Goal: Entertainment & Leisure: Browse casually

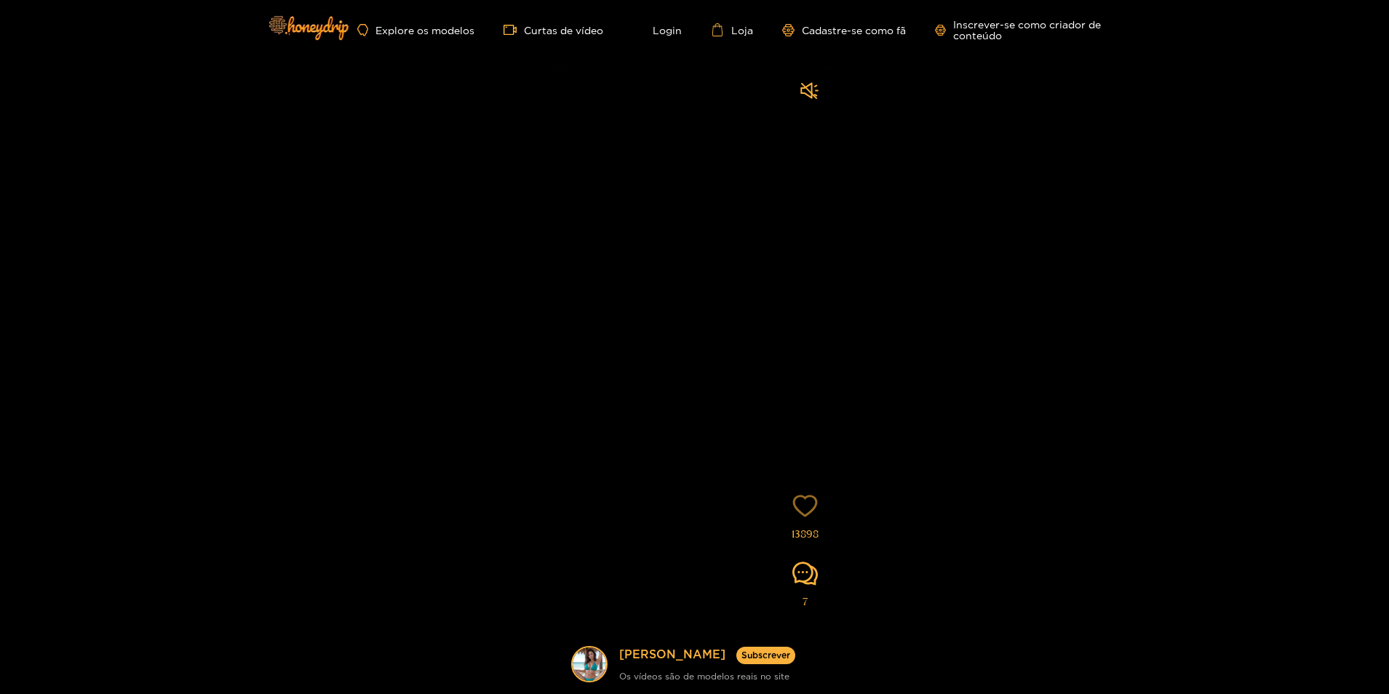
click at [805, 505] on icon "coração" at bounding box center [804, 505] width 25 height 25
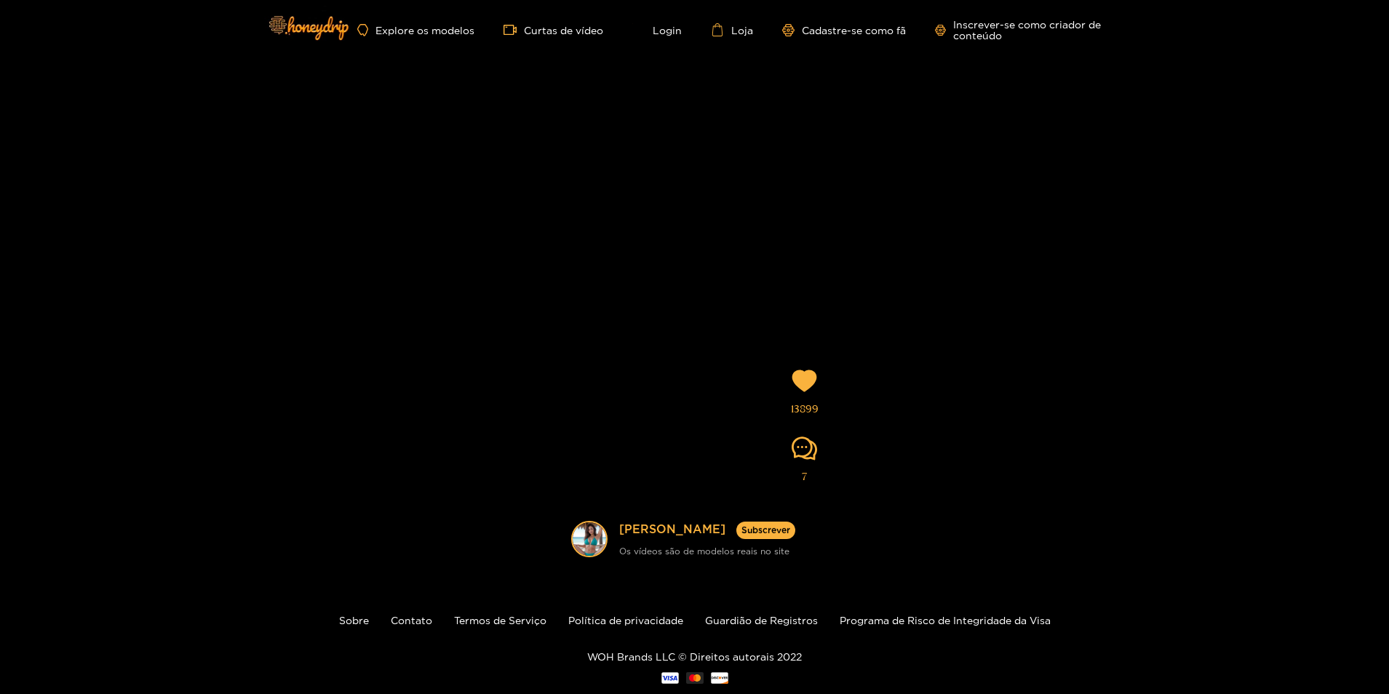
scroll to position [159, 0]
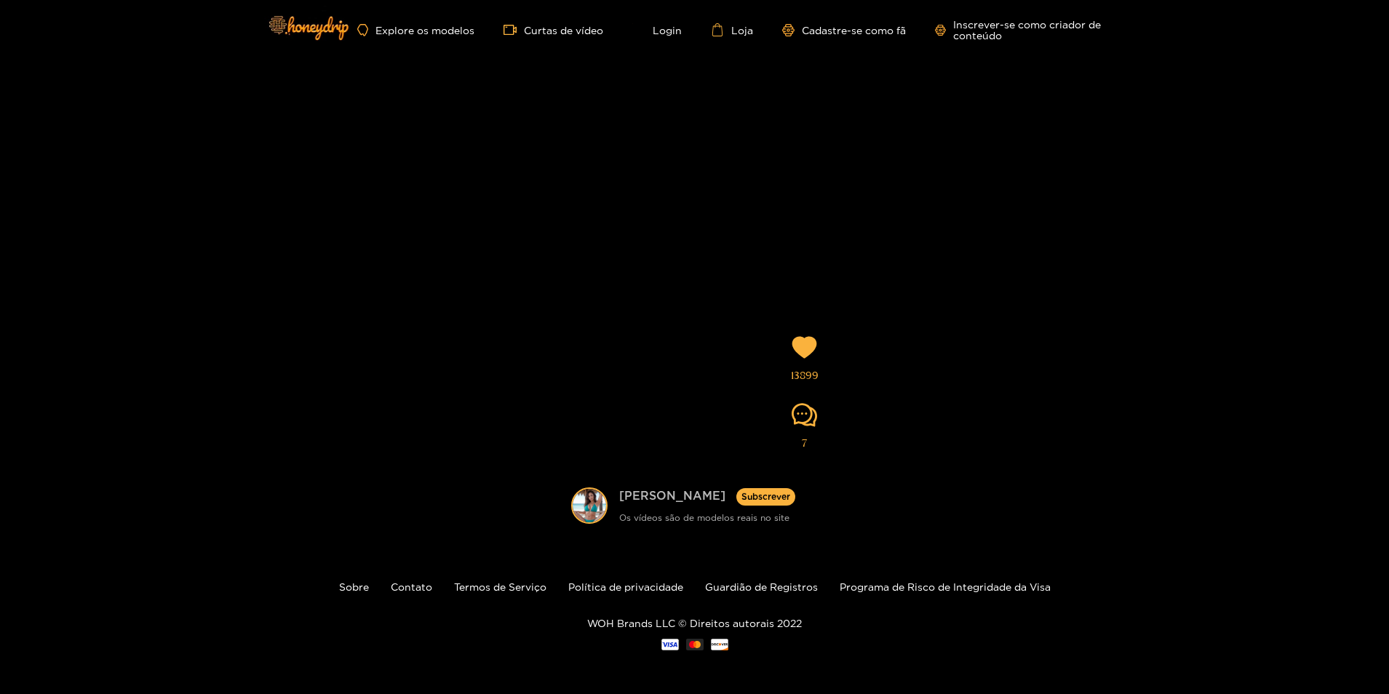
click at [631, 491] on link "[PERSON_NAME]" at bounding box center [672, 496] width 106 height 18
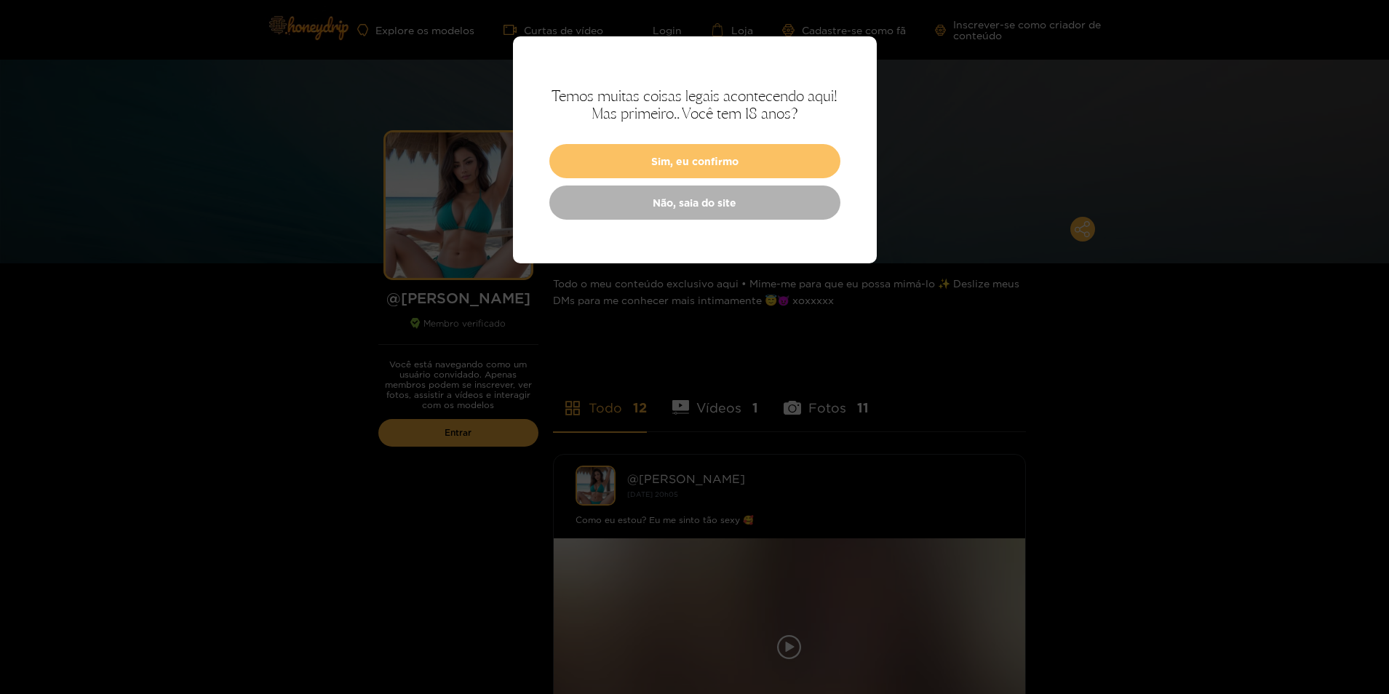
click at [682, 160] on button "Sim, eu confirmo" at bounding box center [694, 161] width 291 height 34
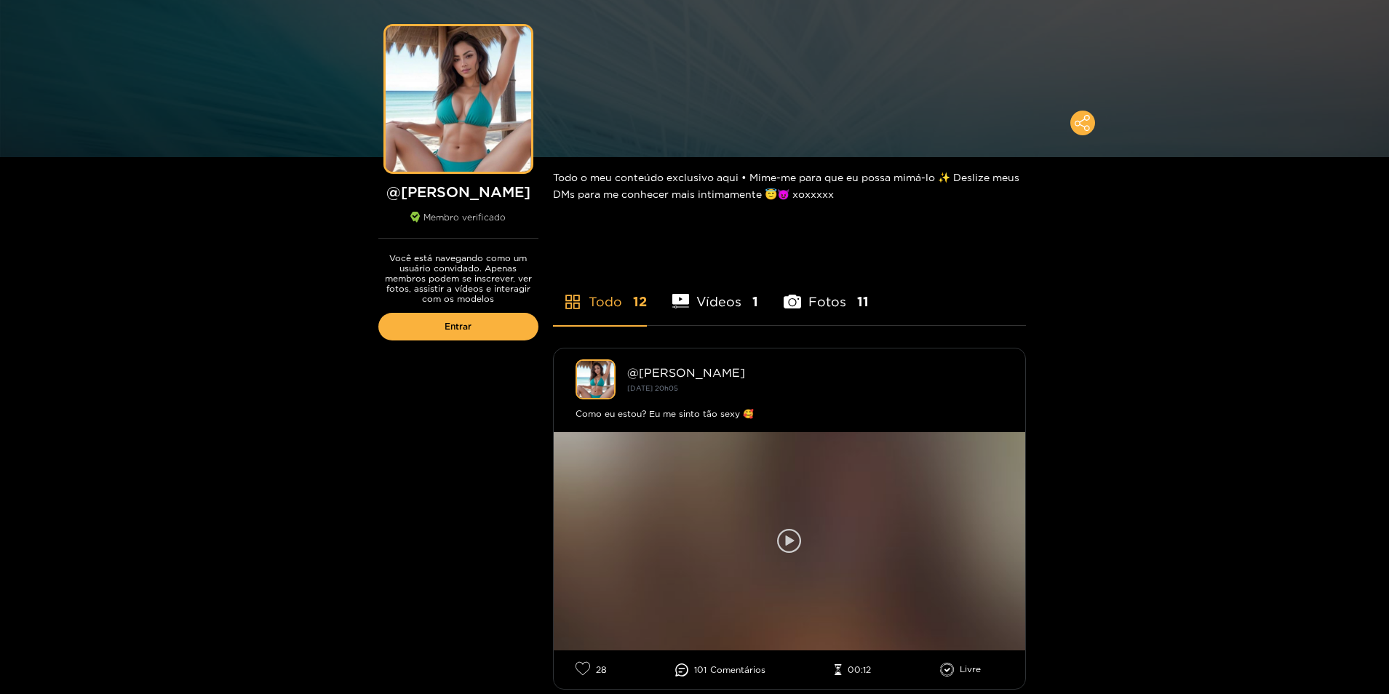
scroll to position [218, 0]
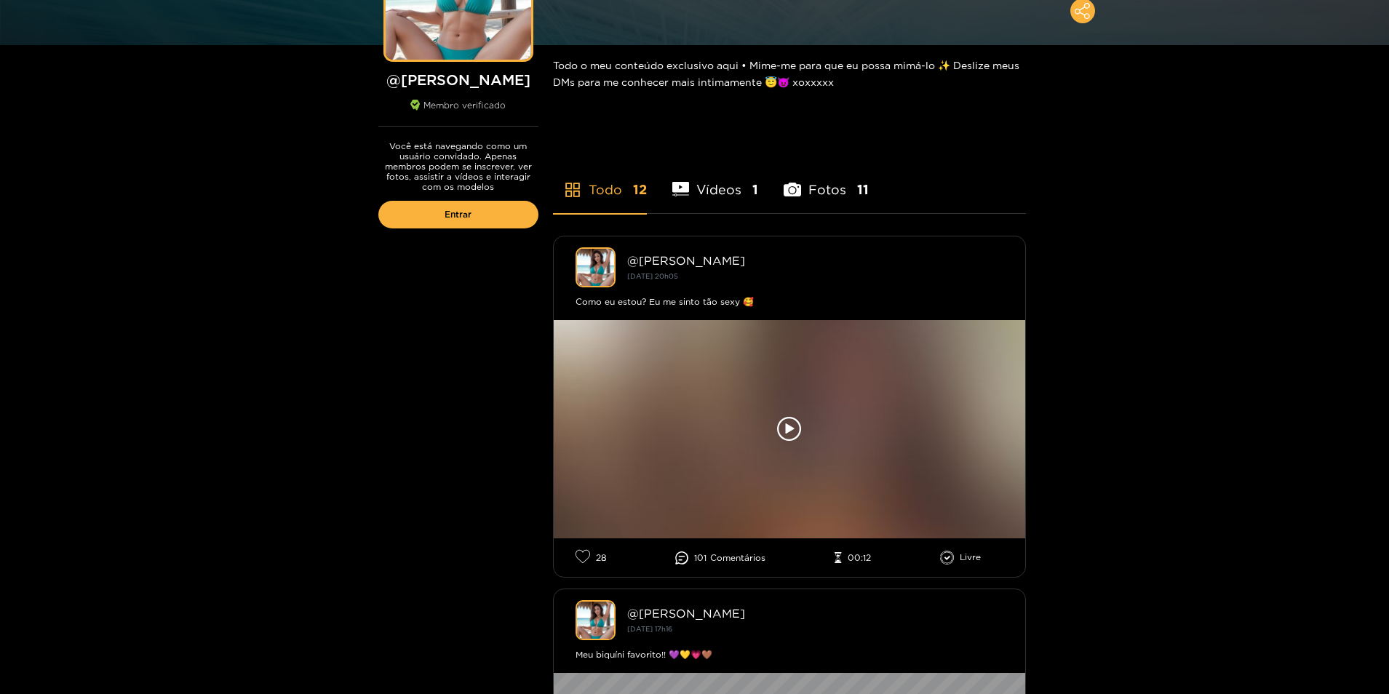
click at [736, 559] on span "Comentários" at bounding box center [737, 558] width 55 height 10
click at [683, 558] on icon at bounding box center [681, 557] width 13 height 13
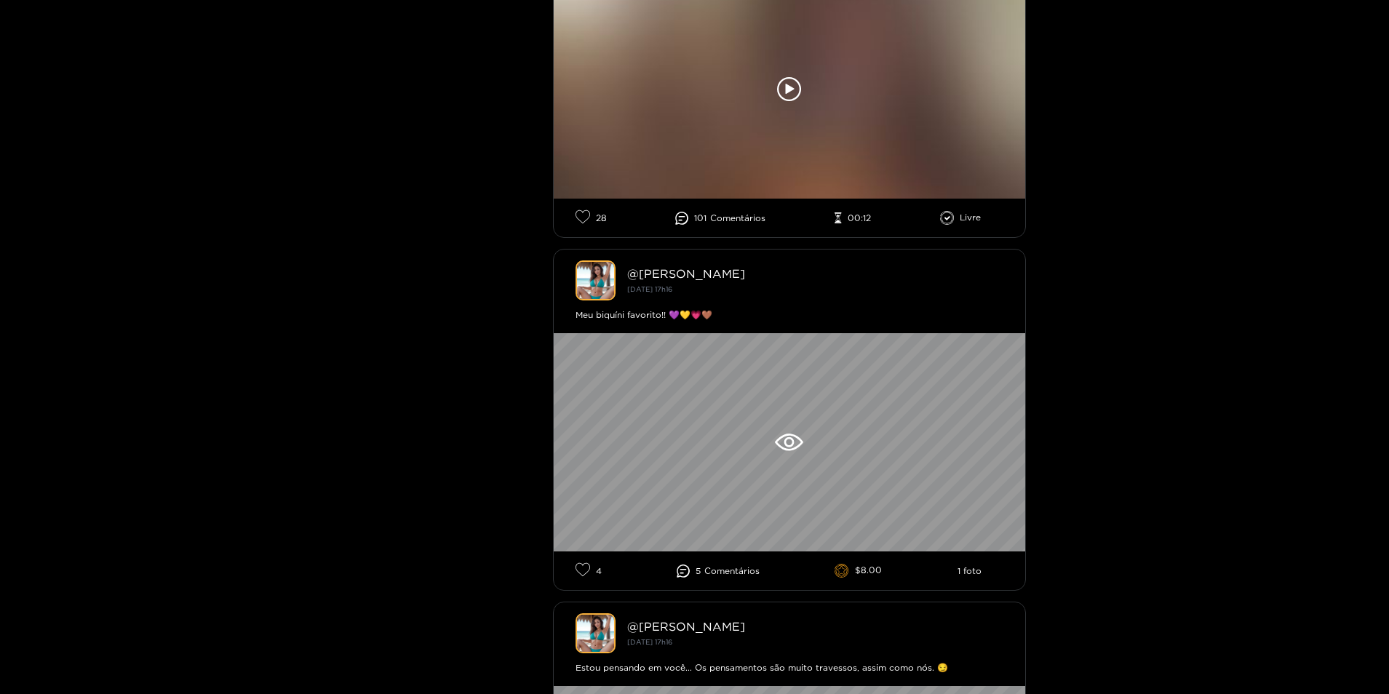
scroll to position [582, 0]
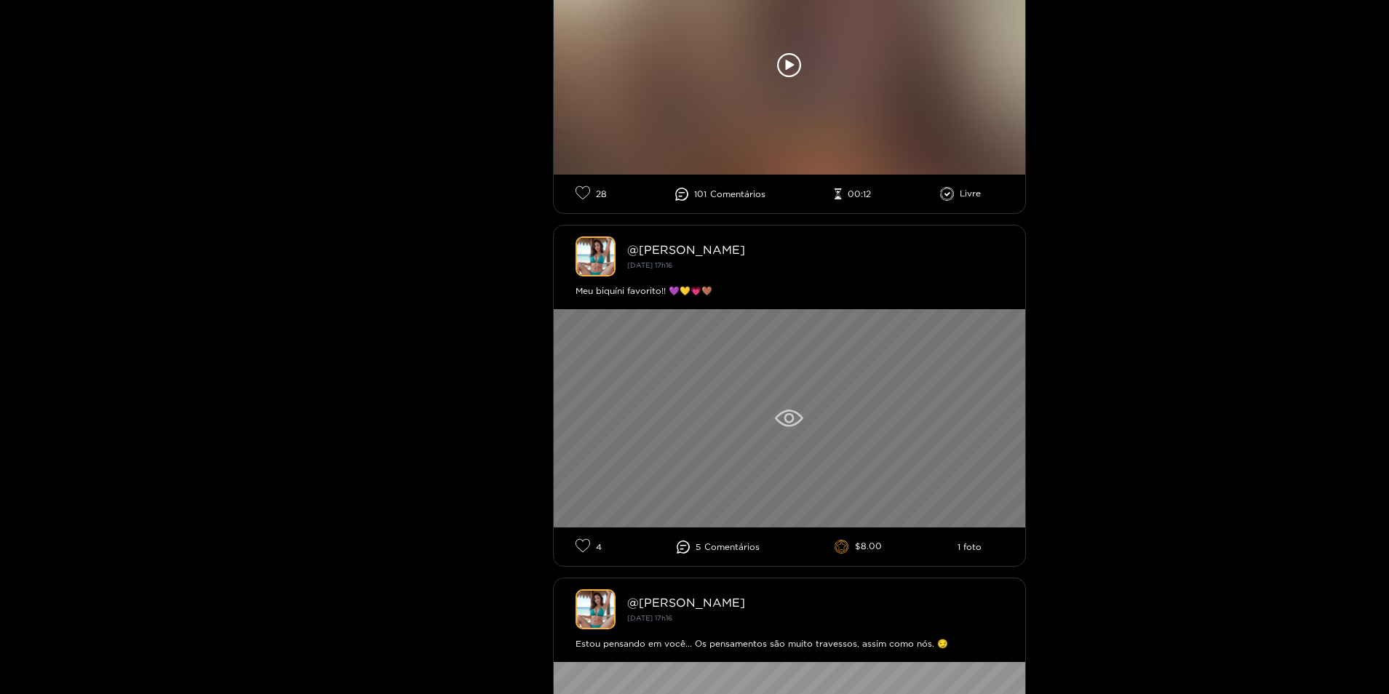
click at [772, 450] on div at bounding box center [789, 418] width 471 height 218
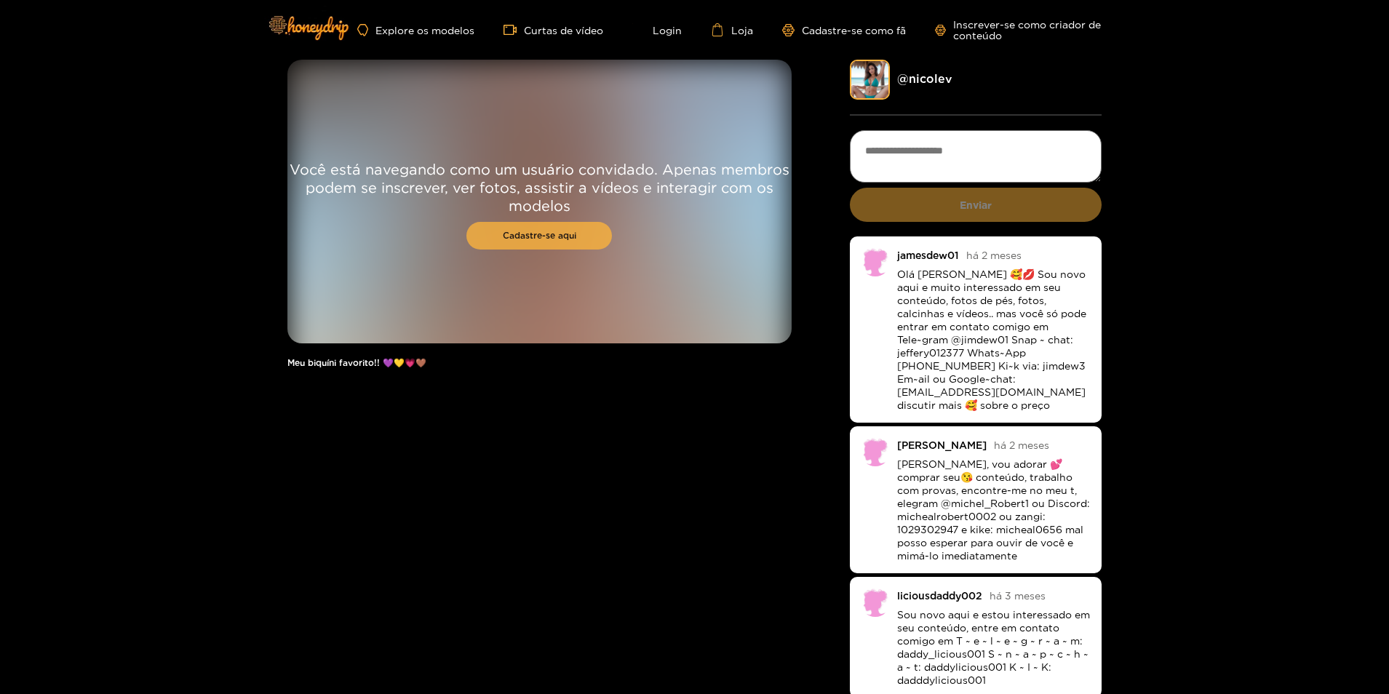
click at [536, 245] on link "Cadastre-se aqui" at bounding box center [538, 236] width 145 height 28
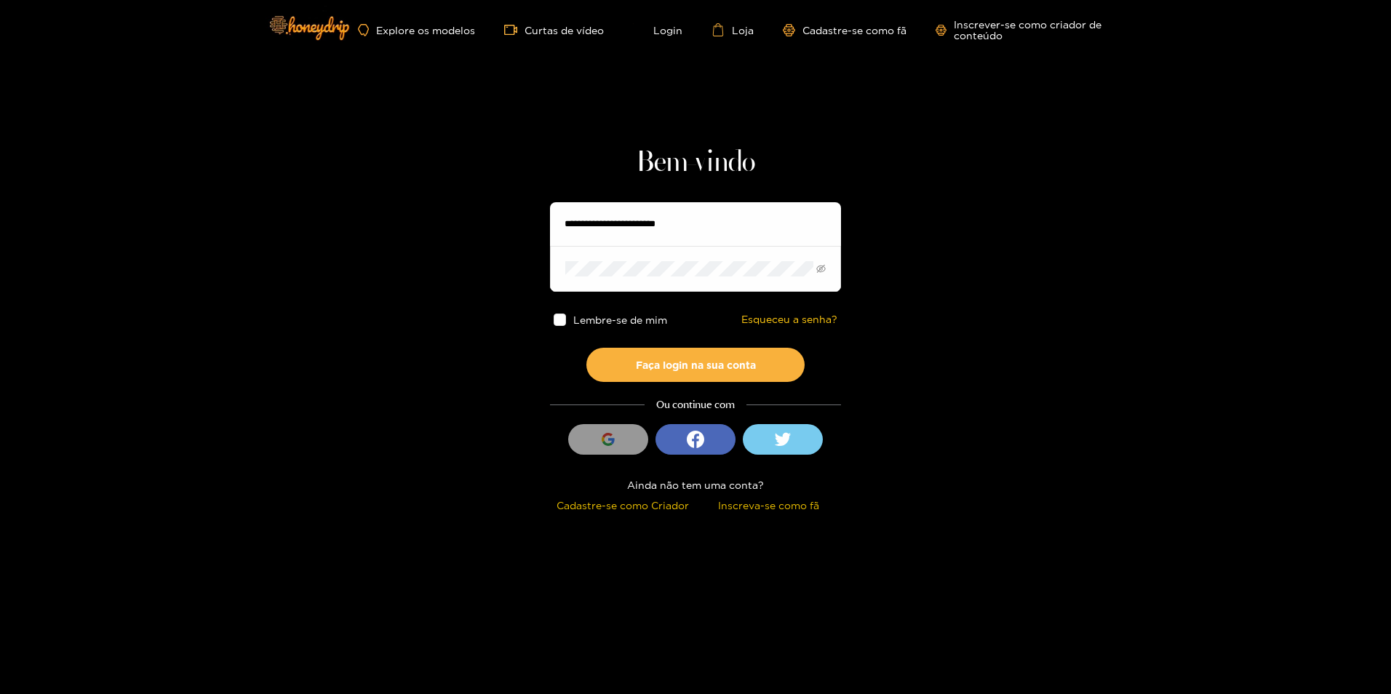
click at [556, 315] on span at bounding box center [560, 320] width 12 height 12
click at [602, 438] on icon "button" at bounding box center [608, 439] width 13 height 13
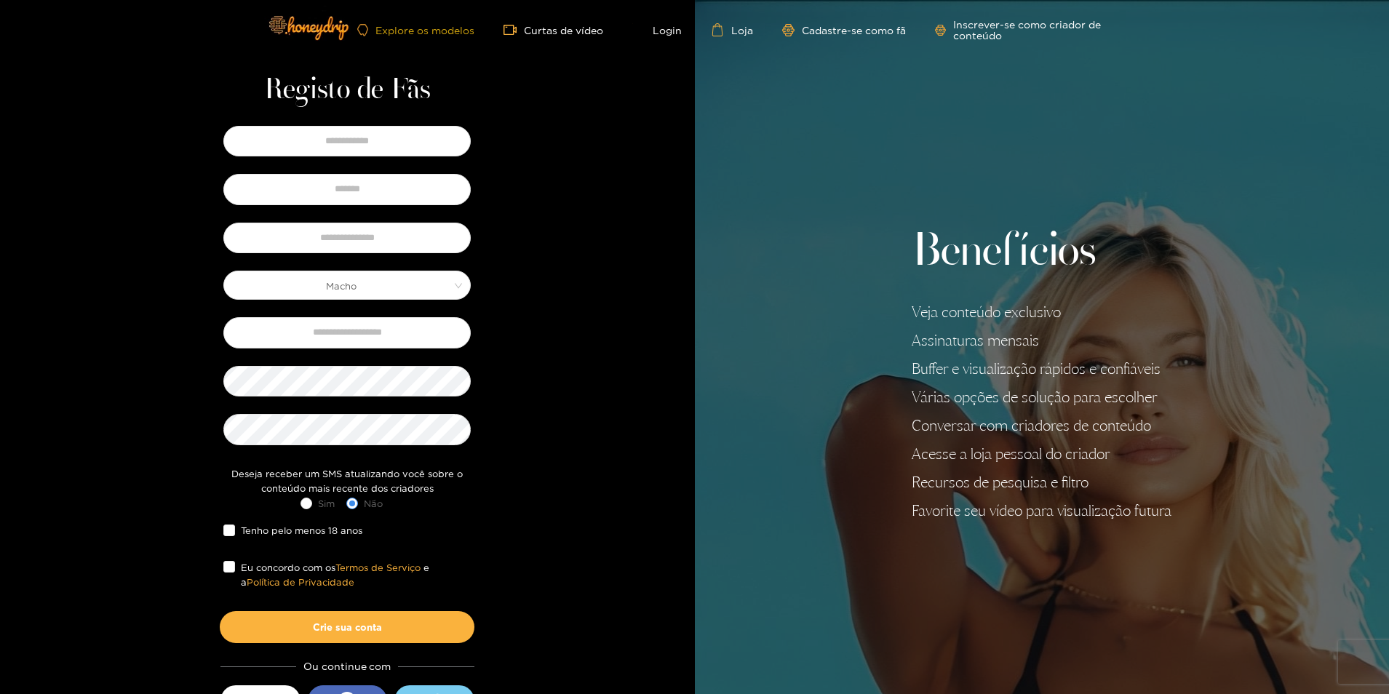
click at [422, 35] on font "Explore os modelos" at bounding box center [424, 30] width 99 height 11
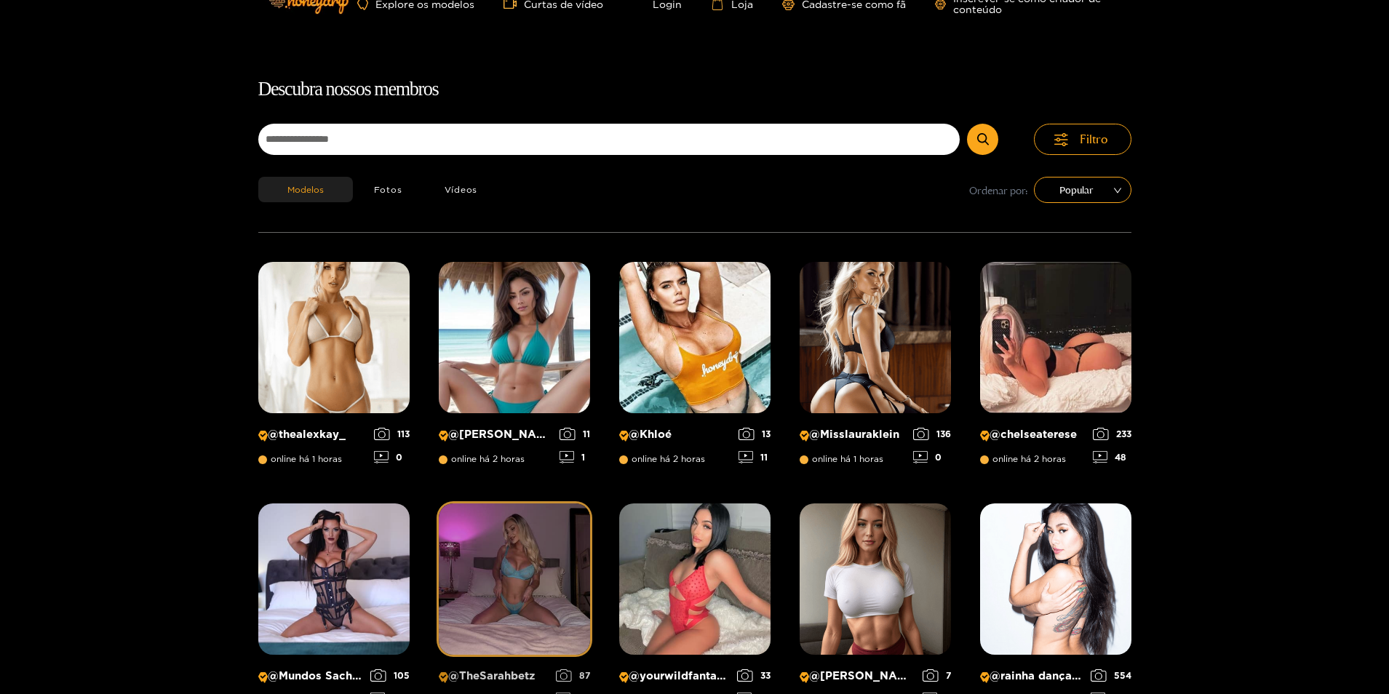
scroll to position [20, 0]
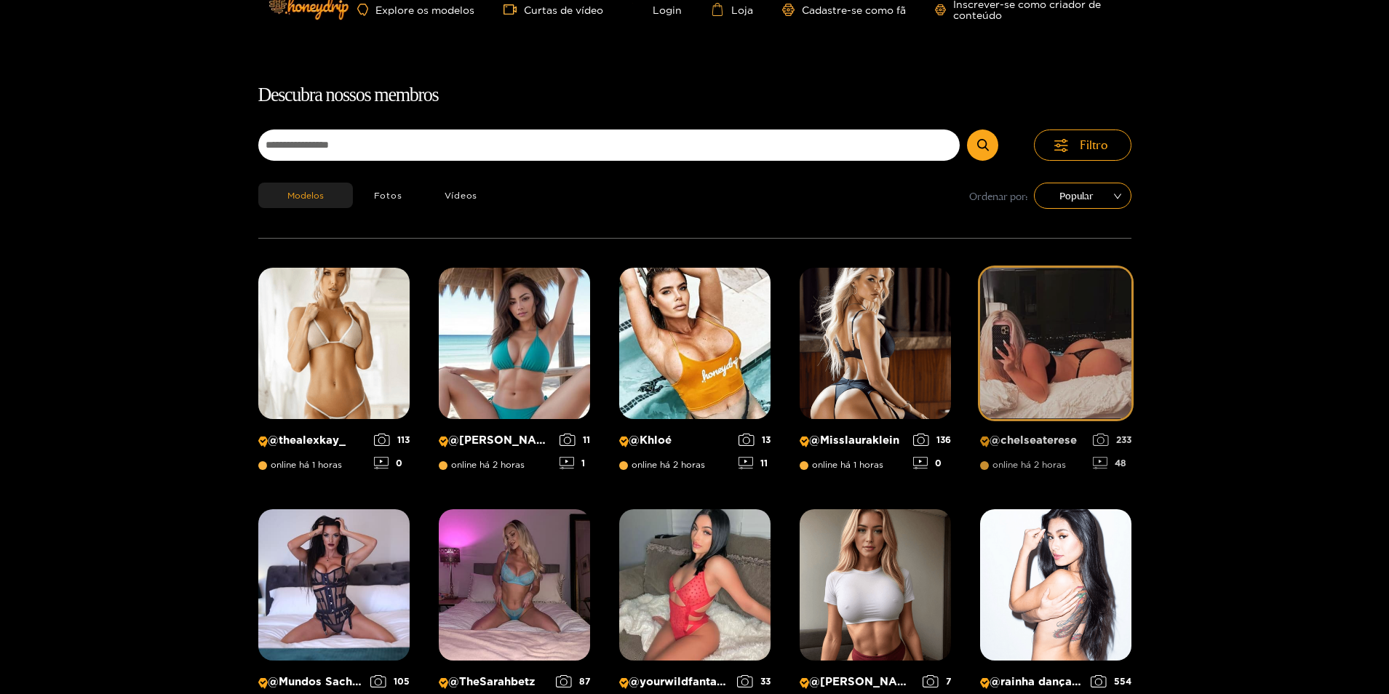
click at [1082, 378] on img at bounding box center [1055, 343] width 151 height 151
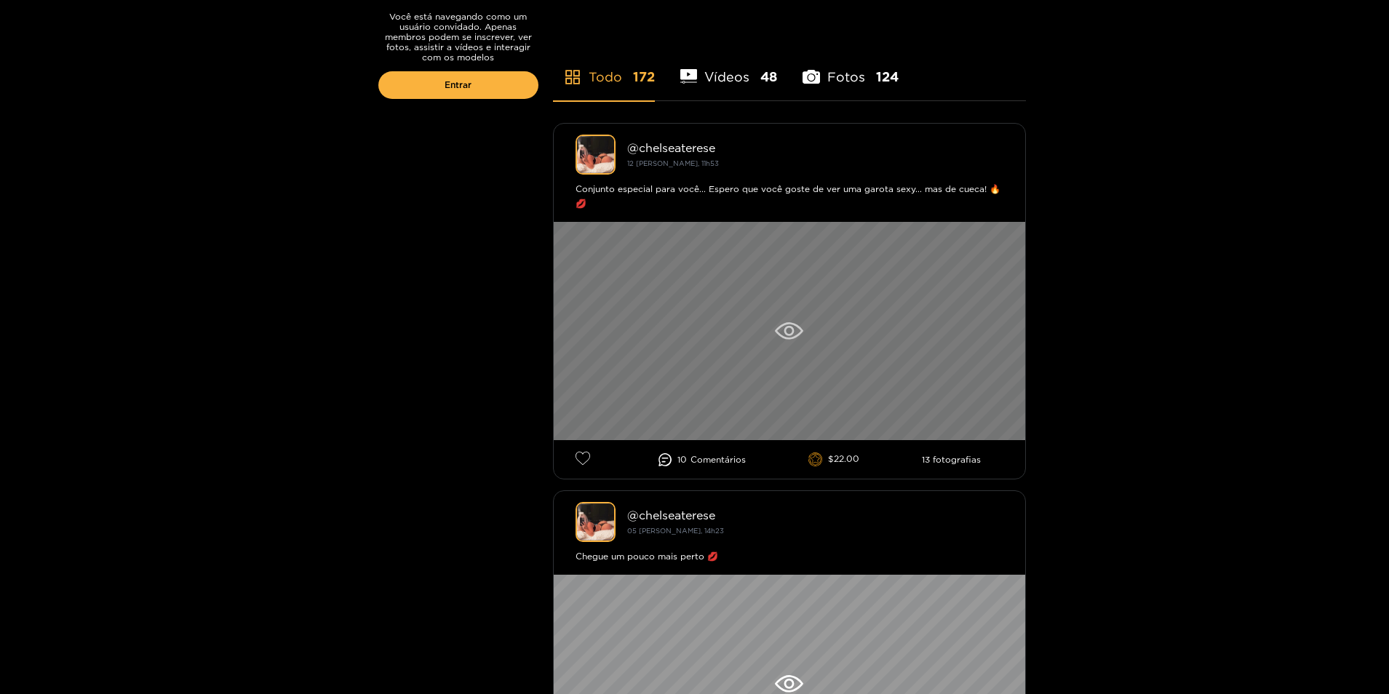
scroll to position [509, 0]
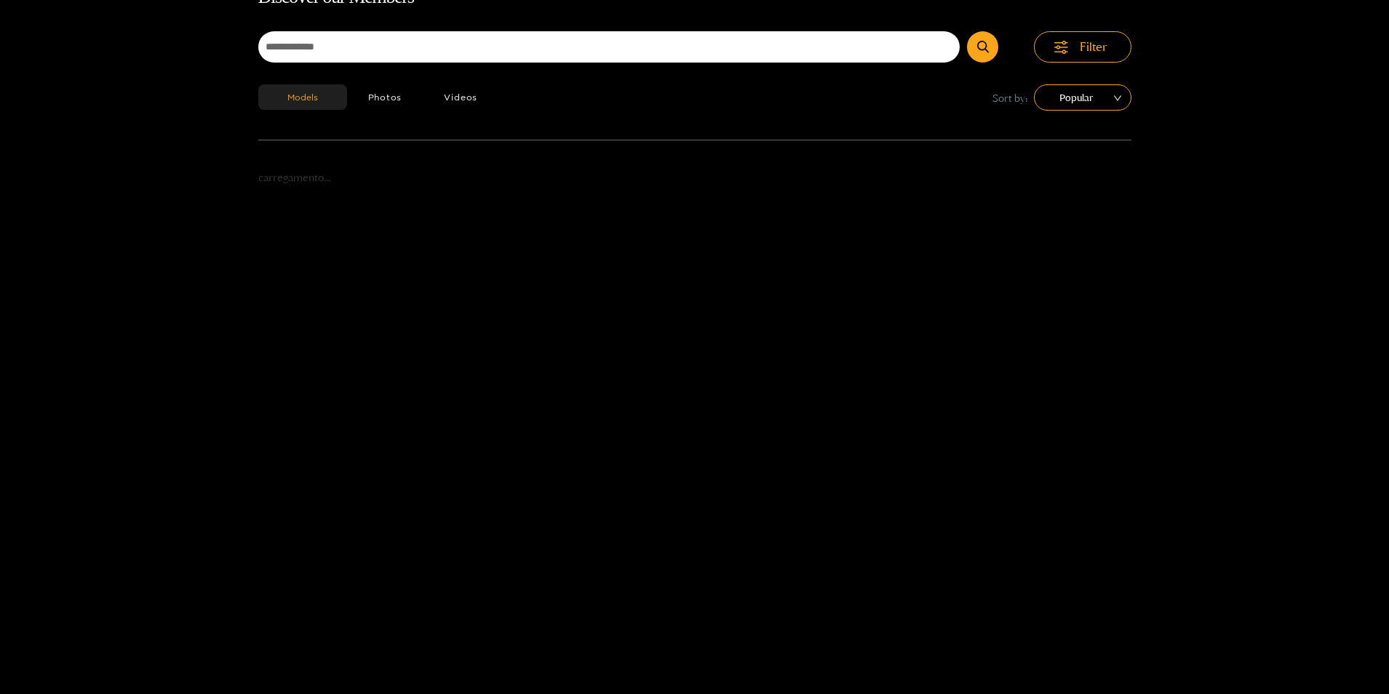
scroll to position [20, 0]
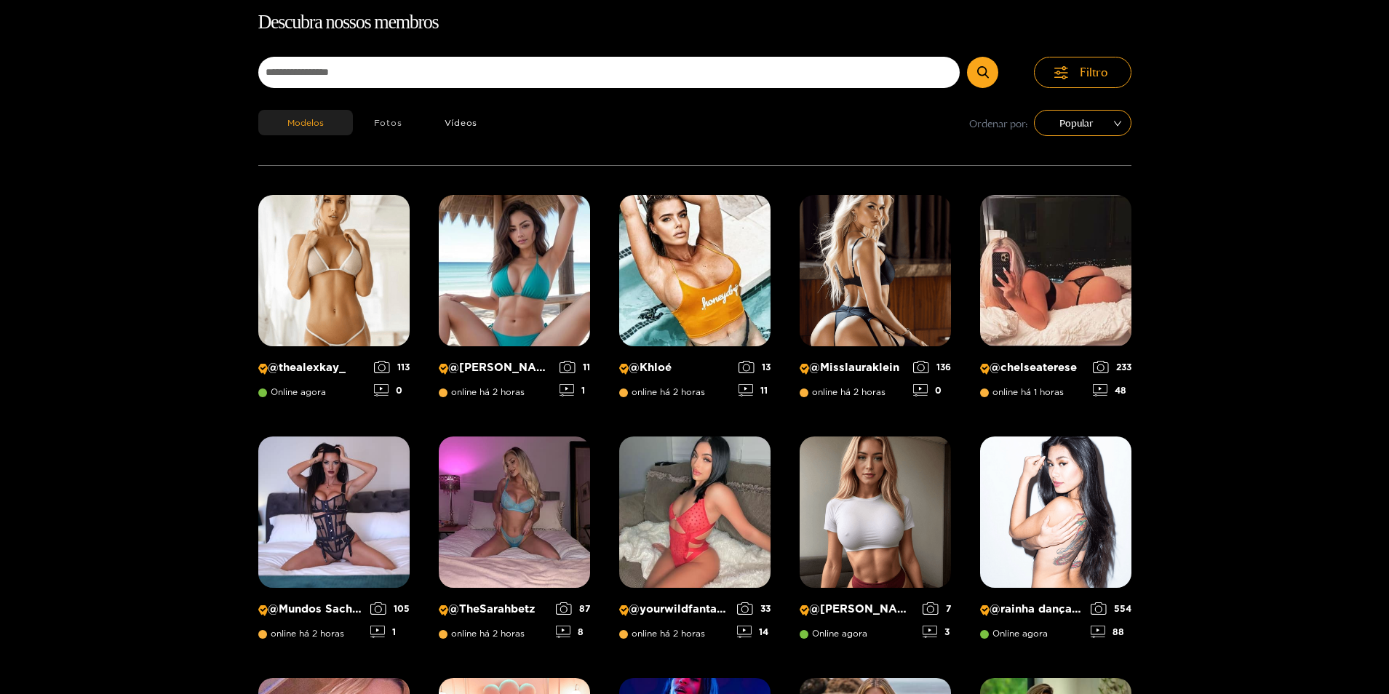
click at [387, 110] on button "Fotos" at bounding box center [388, 122] width 71 height 25
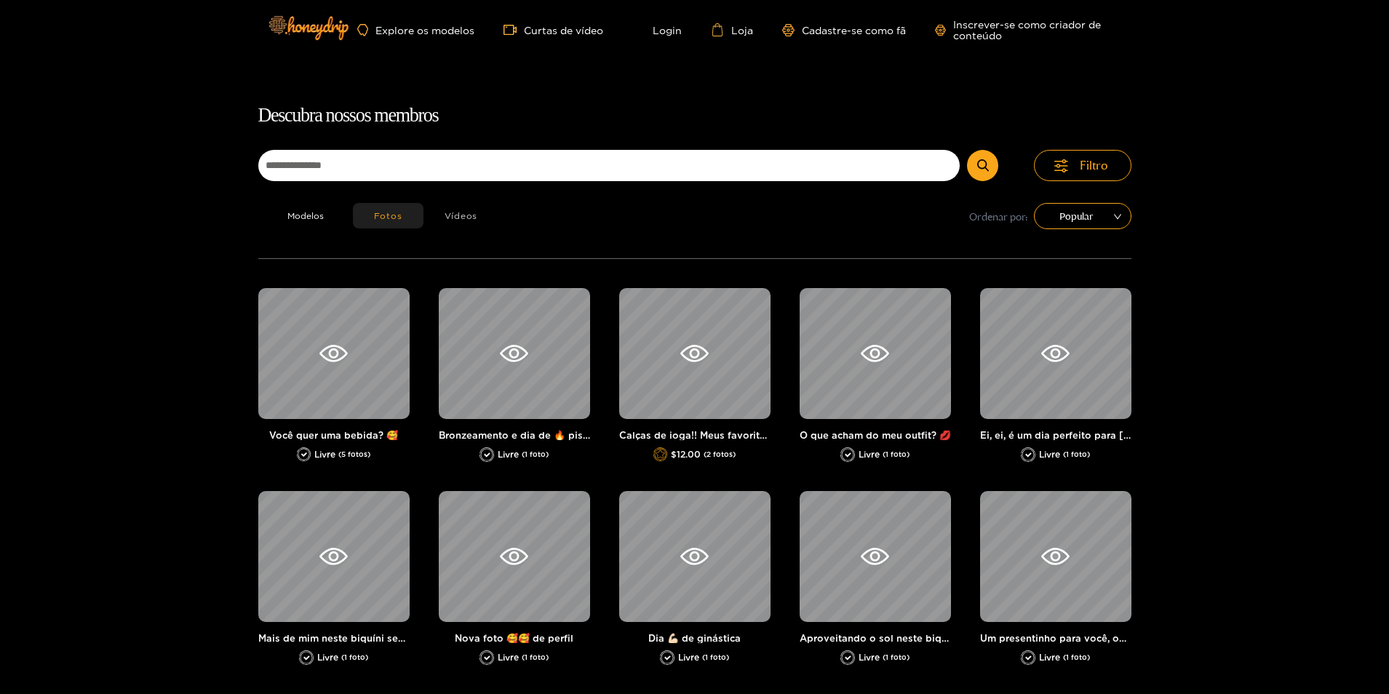
click at [463, 210] on button "Vídeos" at bounding box center [461, 215] width 76 height 25
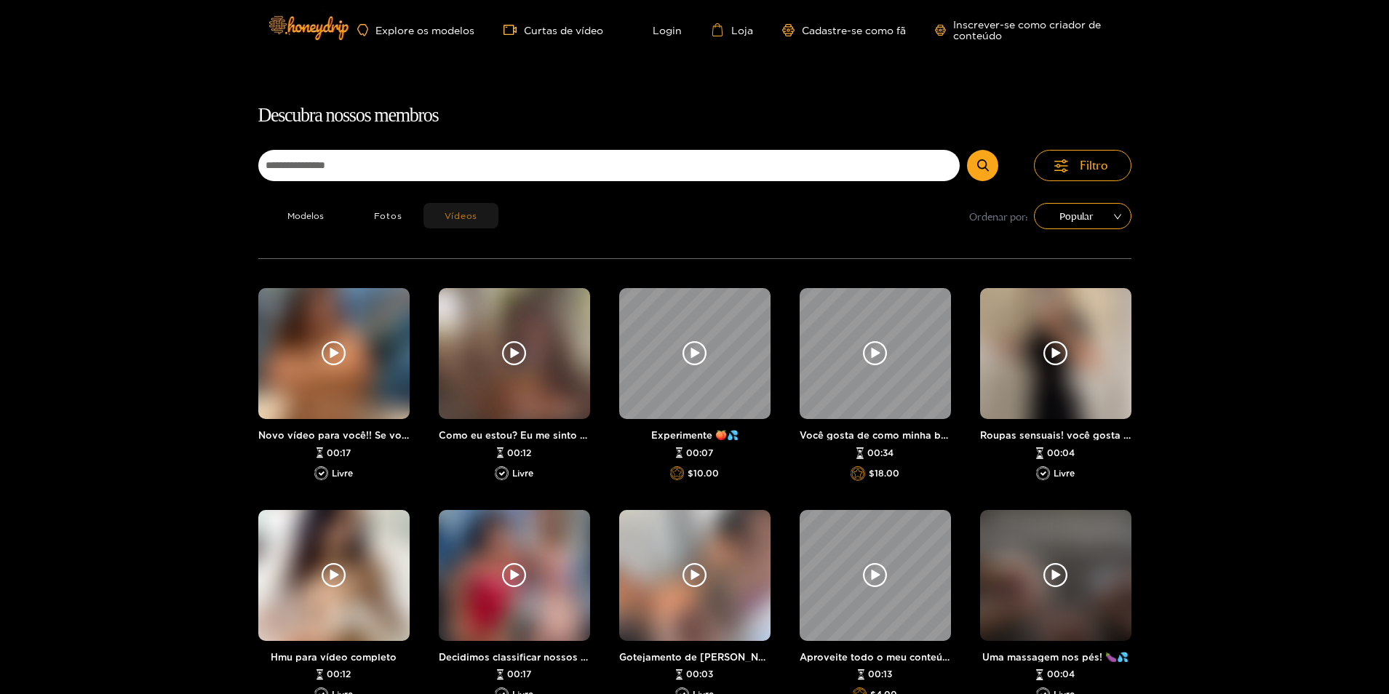
scroll to position [93, 0]
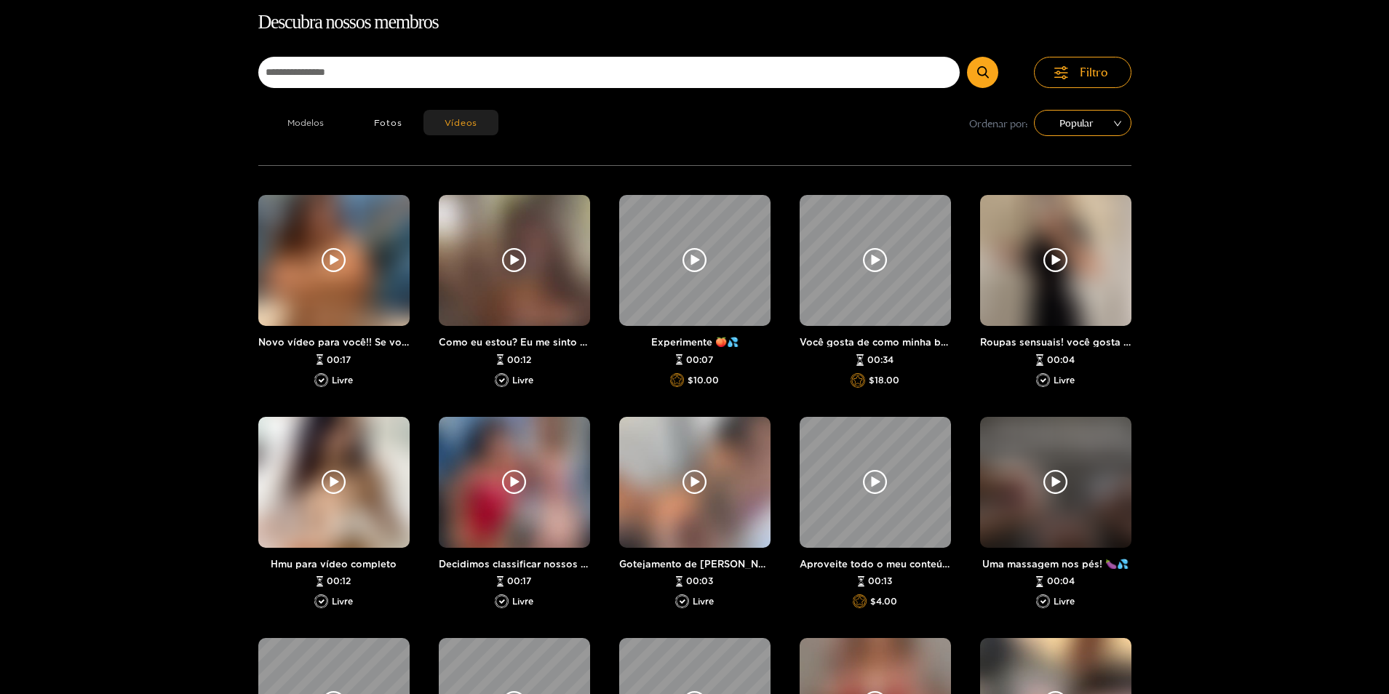
click at [313, 123] on button "Modelos" at bounding box center [305, 122] width 95 height 25
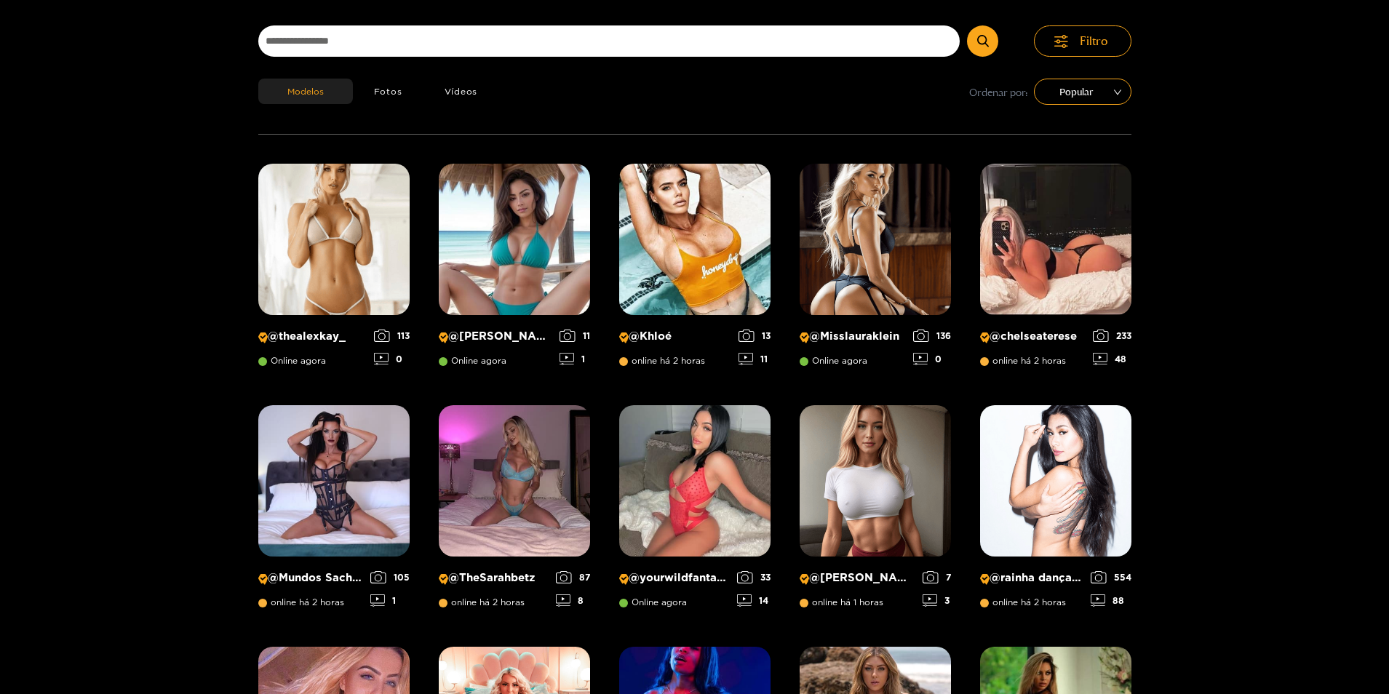
scroll to position [239, 0]
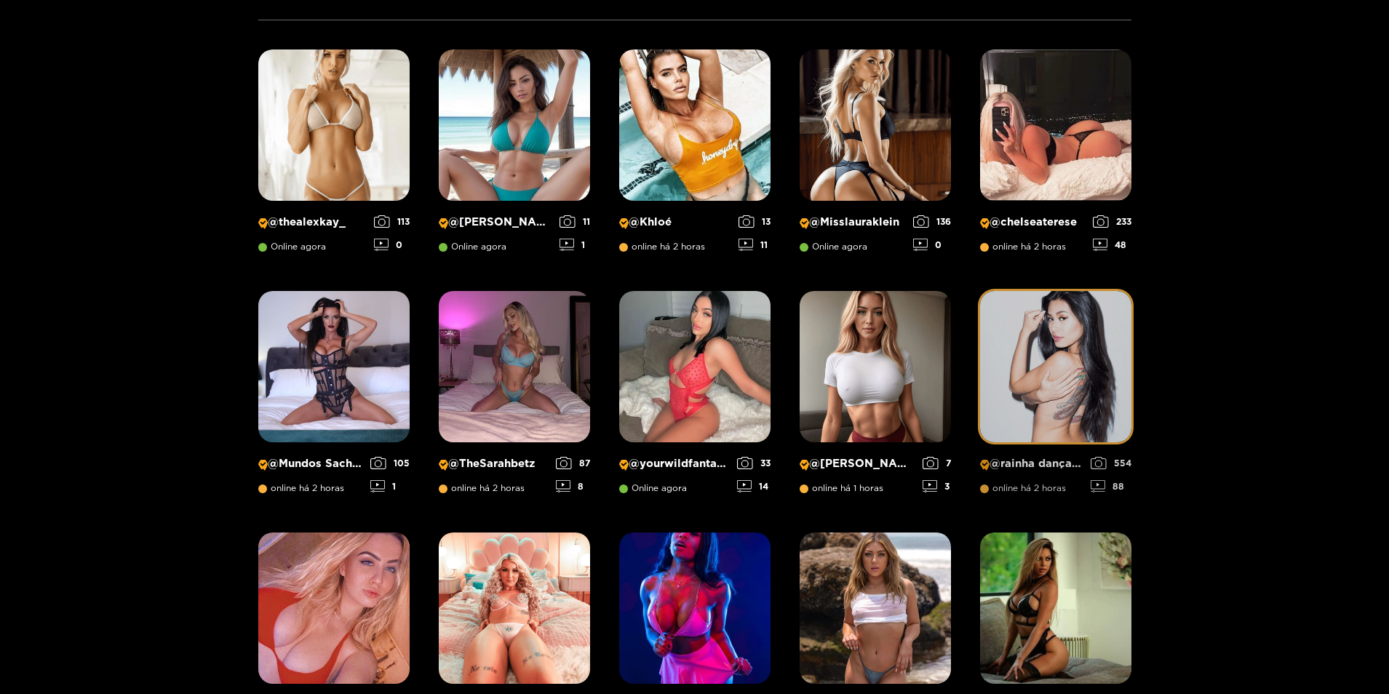
click at [1064, 354] on img at bounding box center [1055, 366] width 151 height 151
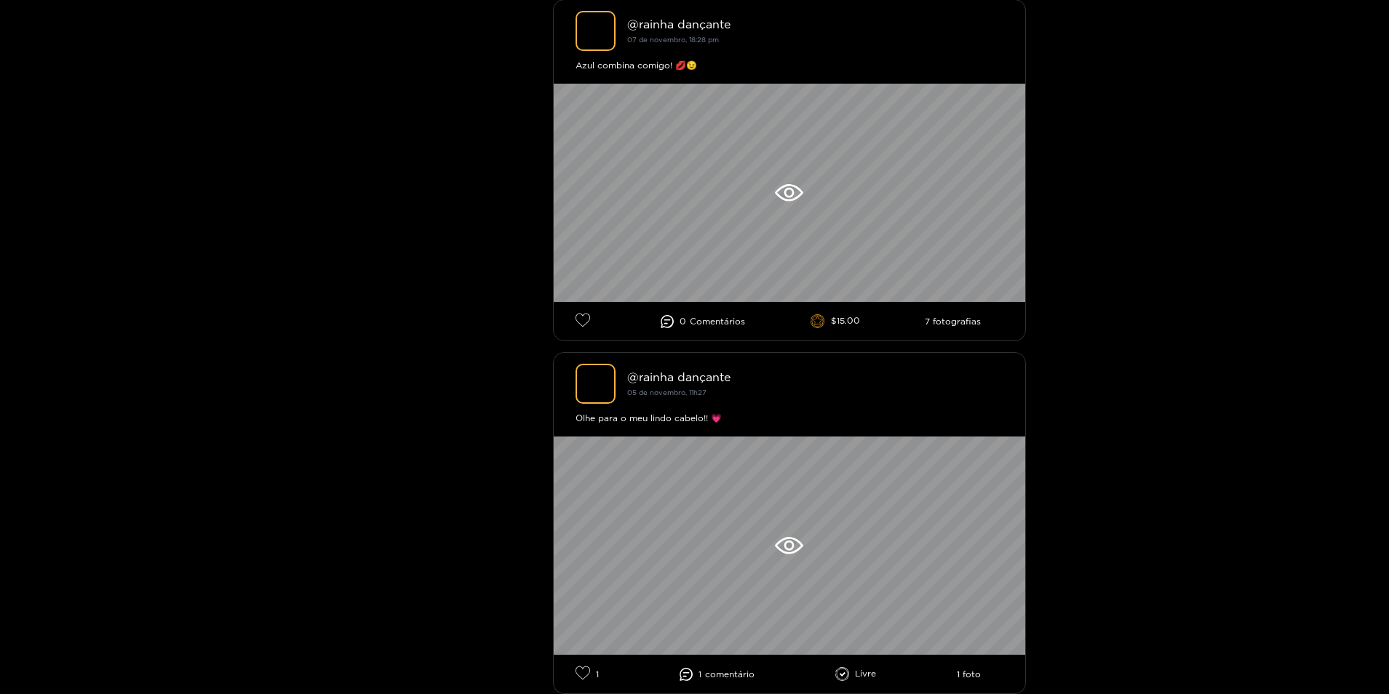
scroll to position [2837, 0]
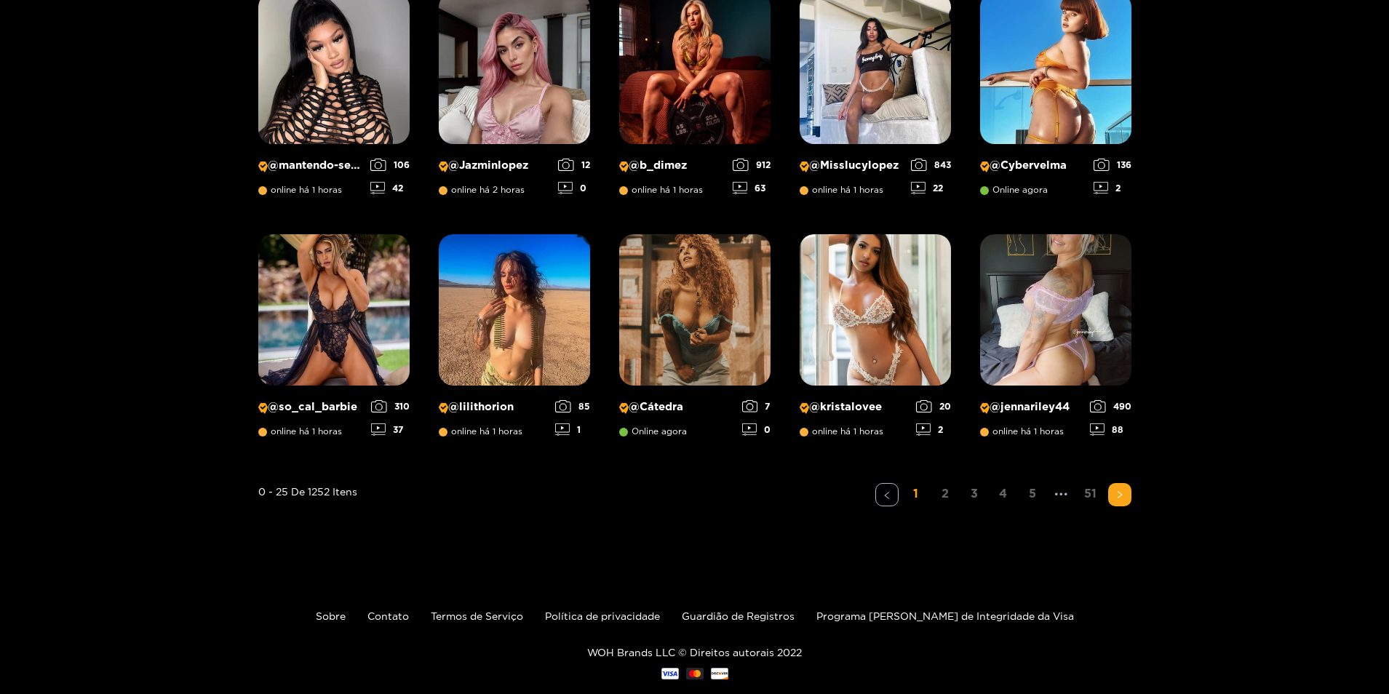
scroll to position [1039, 0]
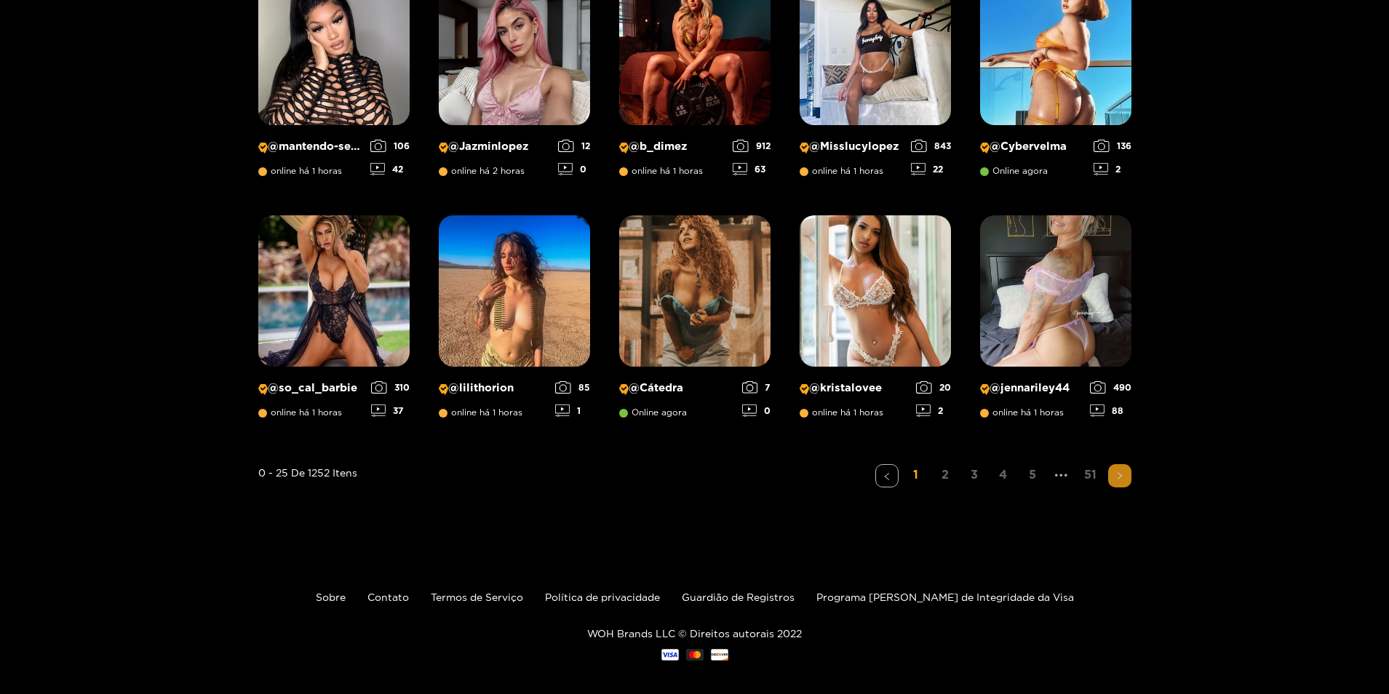
click at [1115, 480] on button "button" at bounding box center [1119, 475] width 23 height 23
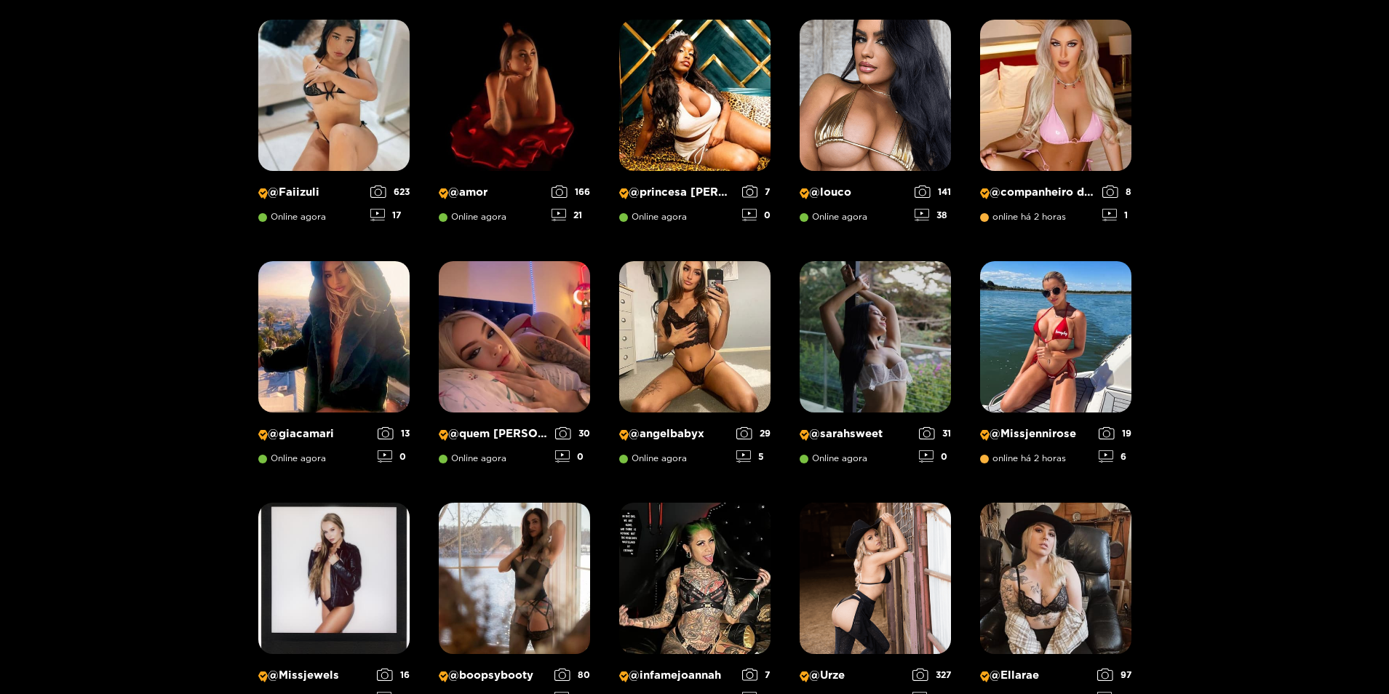
scroll to position [821, 0]
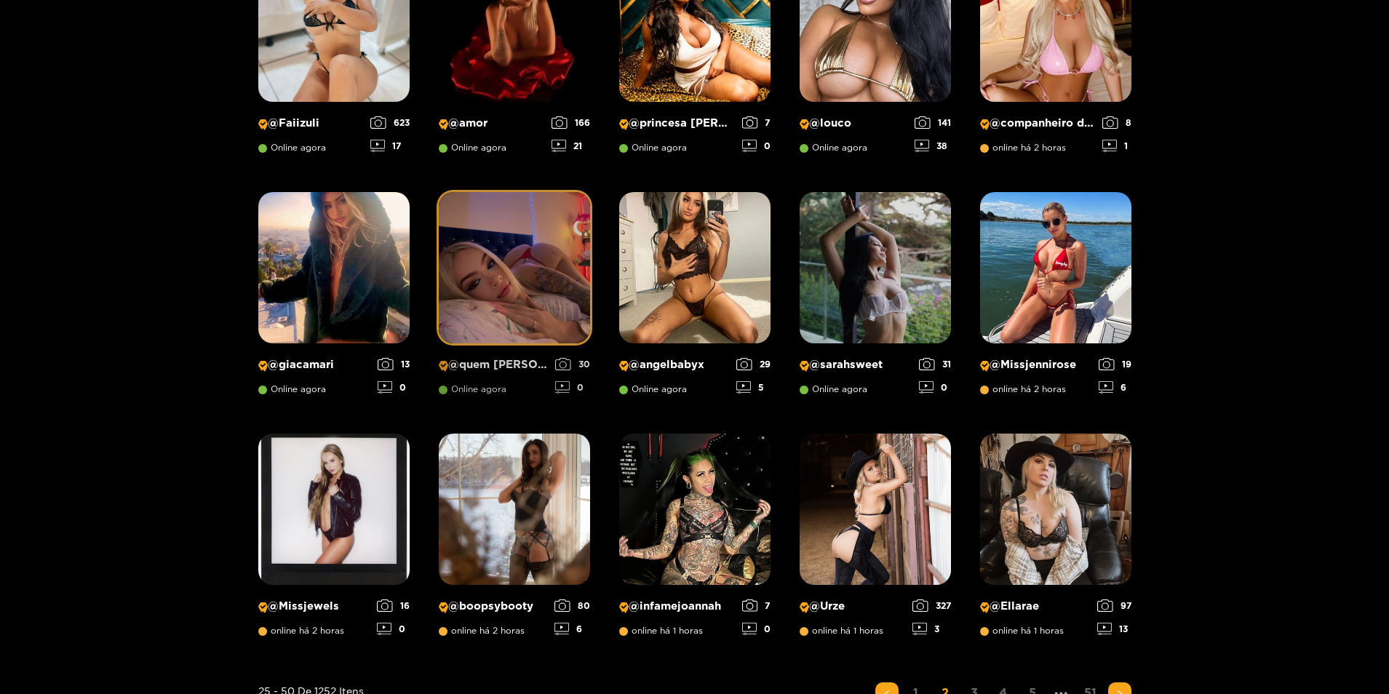
click at [524, 265] on img at bounding box center [514, 267] width 151 height 151
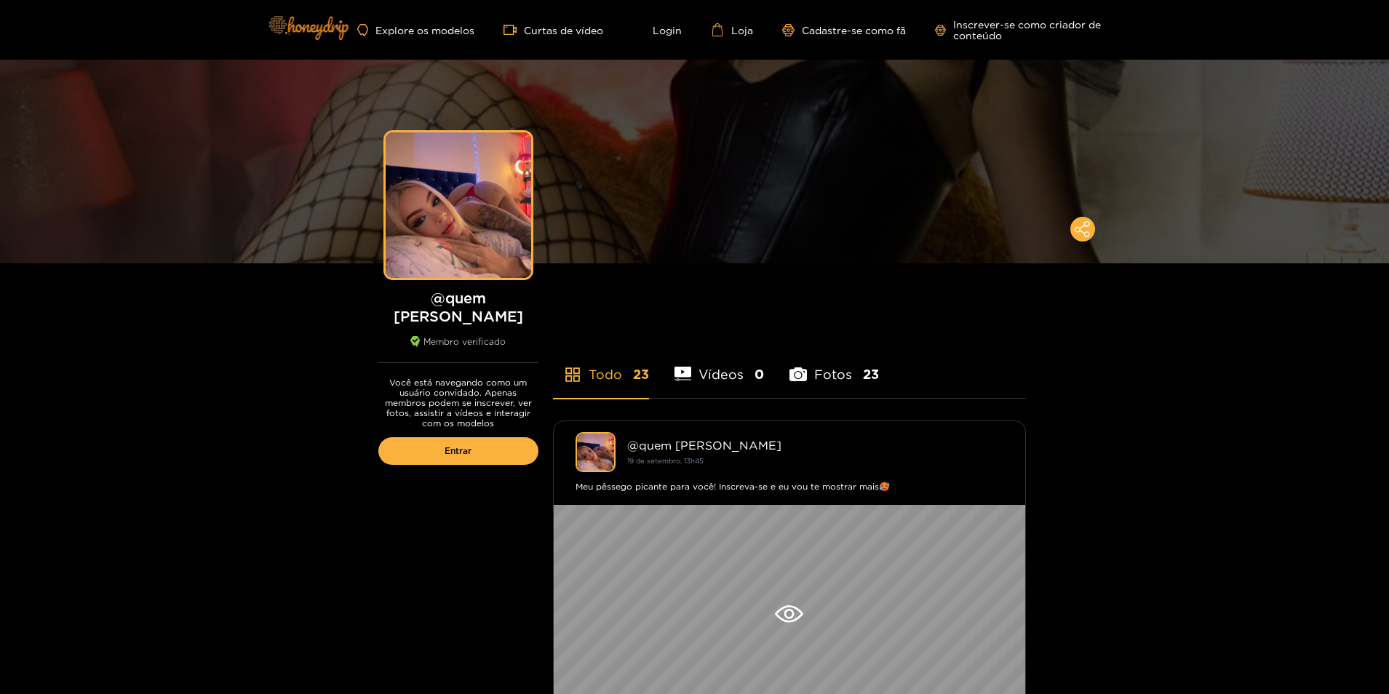
click at [321, 26] on img at bounding box center [307, 28] width 99 height 60
